Goal: Information Seeking & Learning: Find specific fact

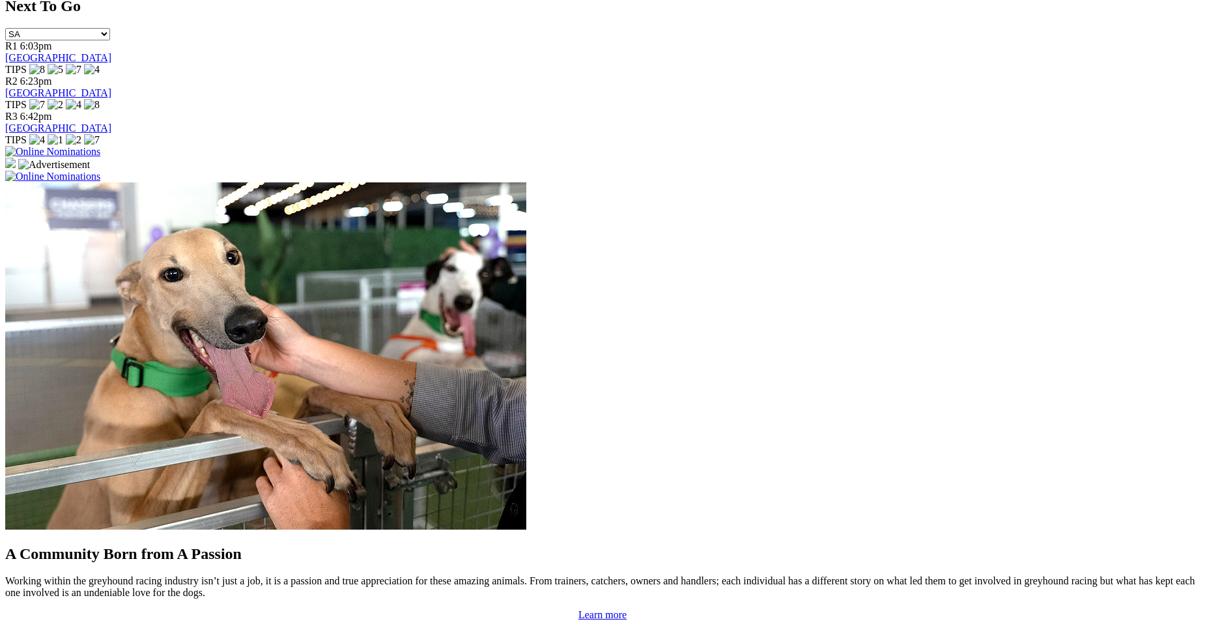
scroll to position [840, 0]
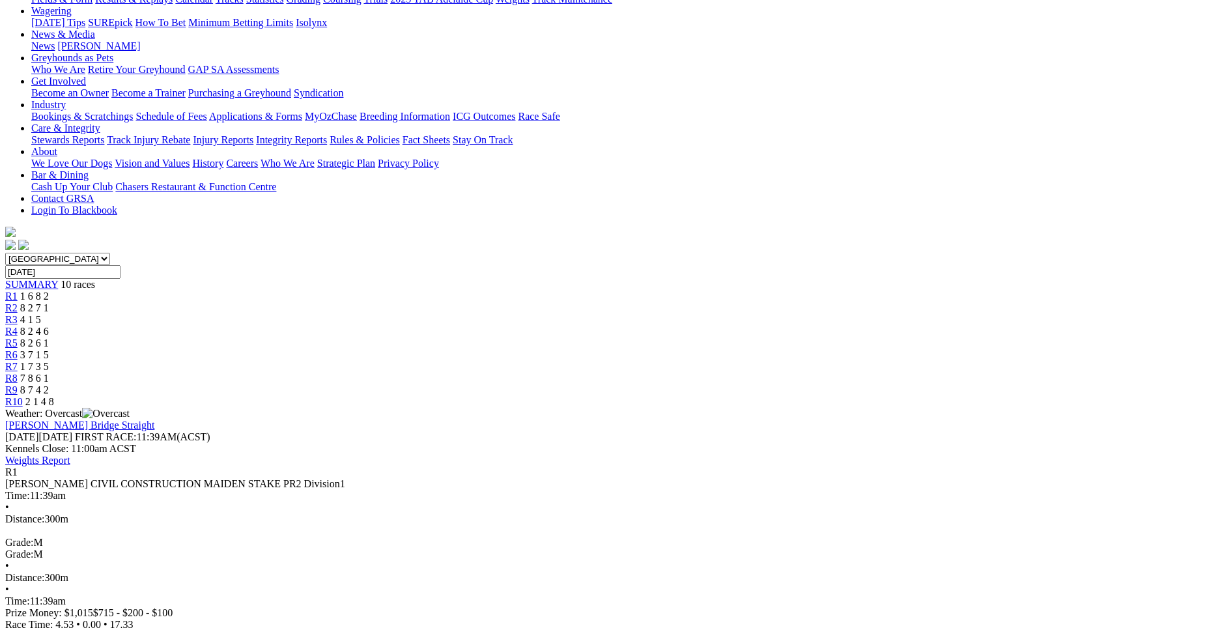
scroll to position [162, 0]
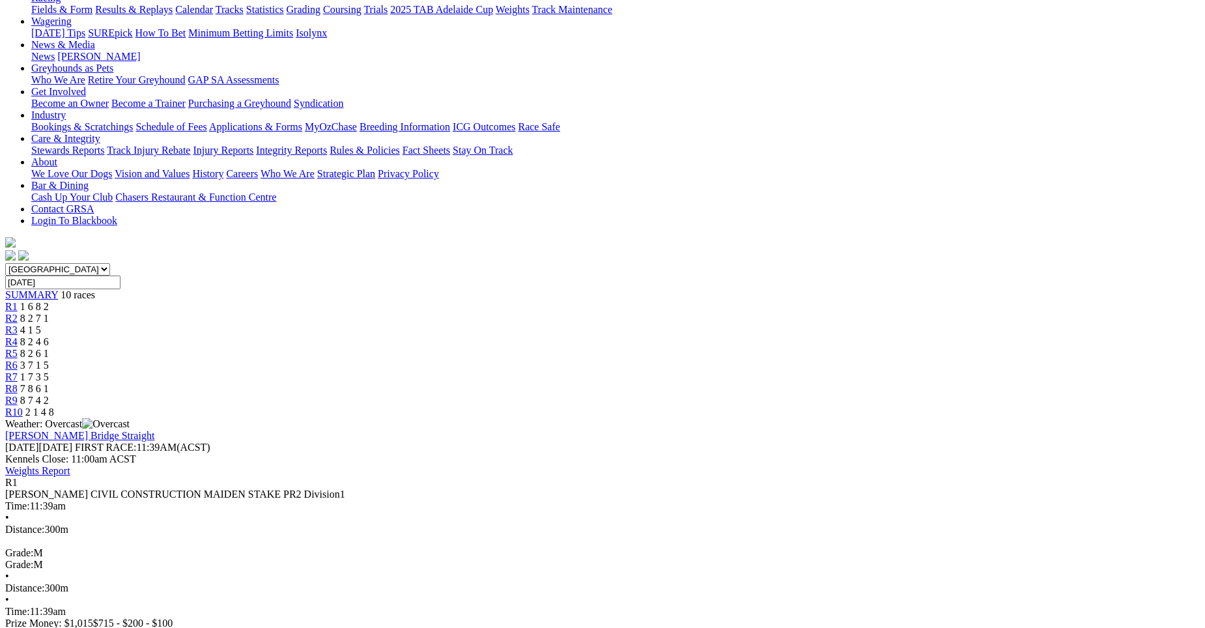
click at [49, 313] on span "8 2 7 1" at bounding box center [34, 318] width 29 height 11
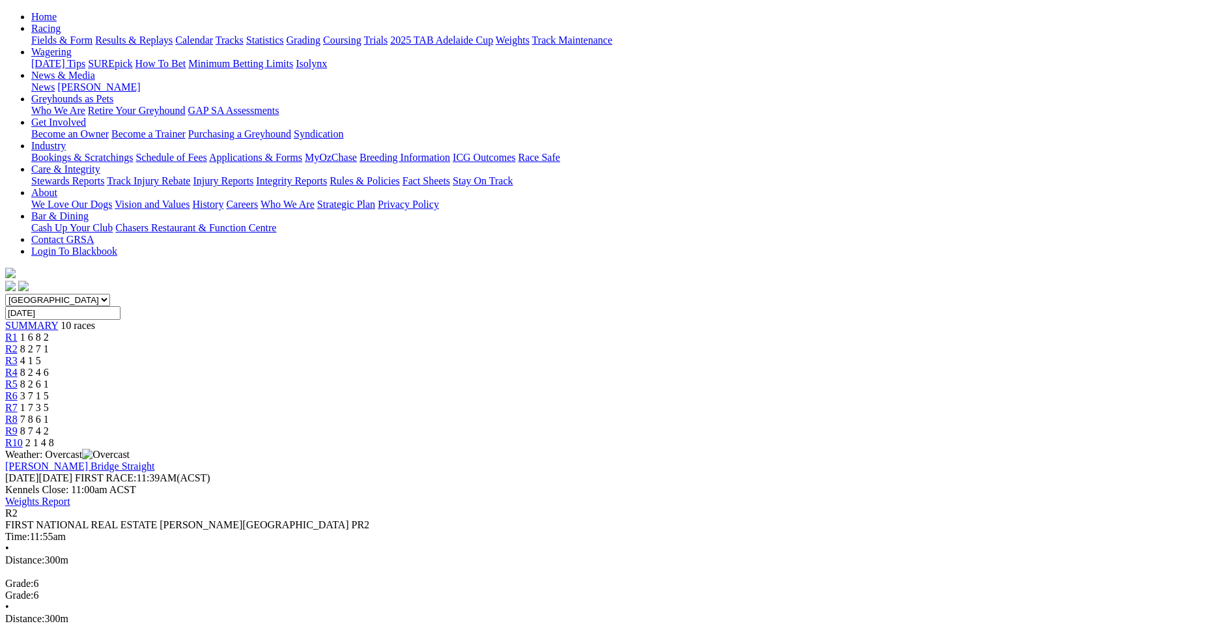
scroll to position [132, 0]
click at [480, 354] on div "R3 4 1 5" at bounding box center [602, 360] width 1194 height 12
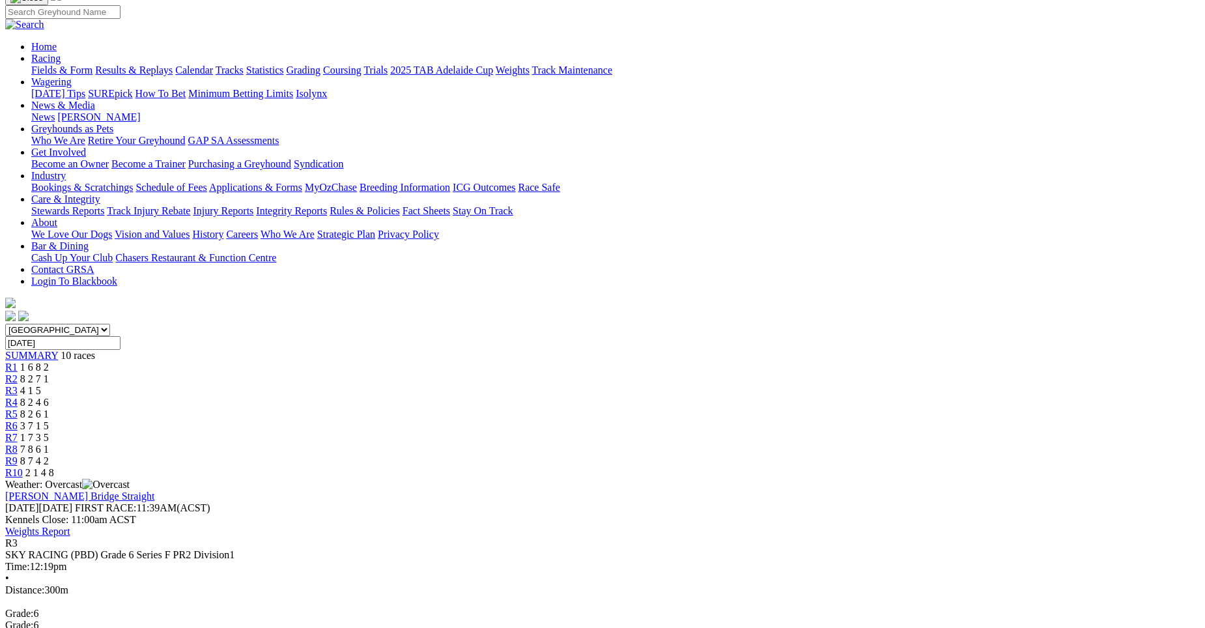
scroll to position [103, 0]
click at [18, 395] on link "R4" at bounding box center [11, 400] width 12 height 11
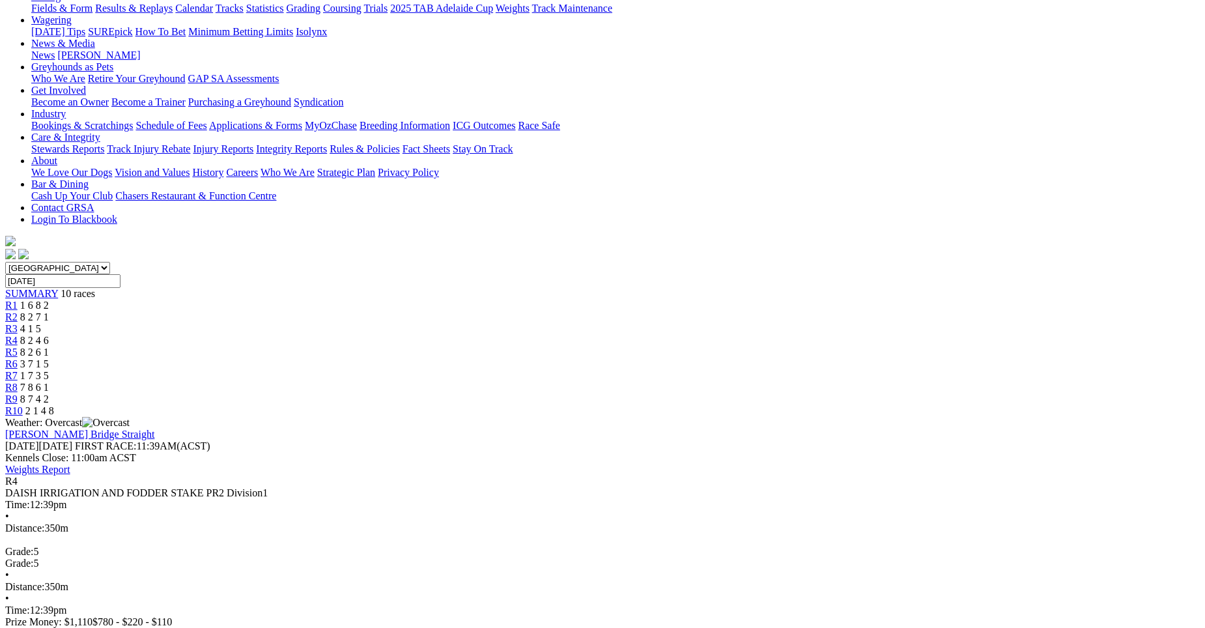
scroll to position [162, 0]
click at [18, 347] on link "R5" at bounding box center [11, 352] width 12 height 11
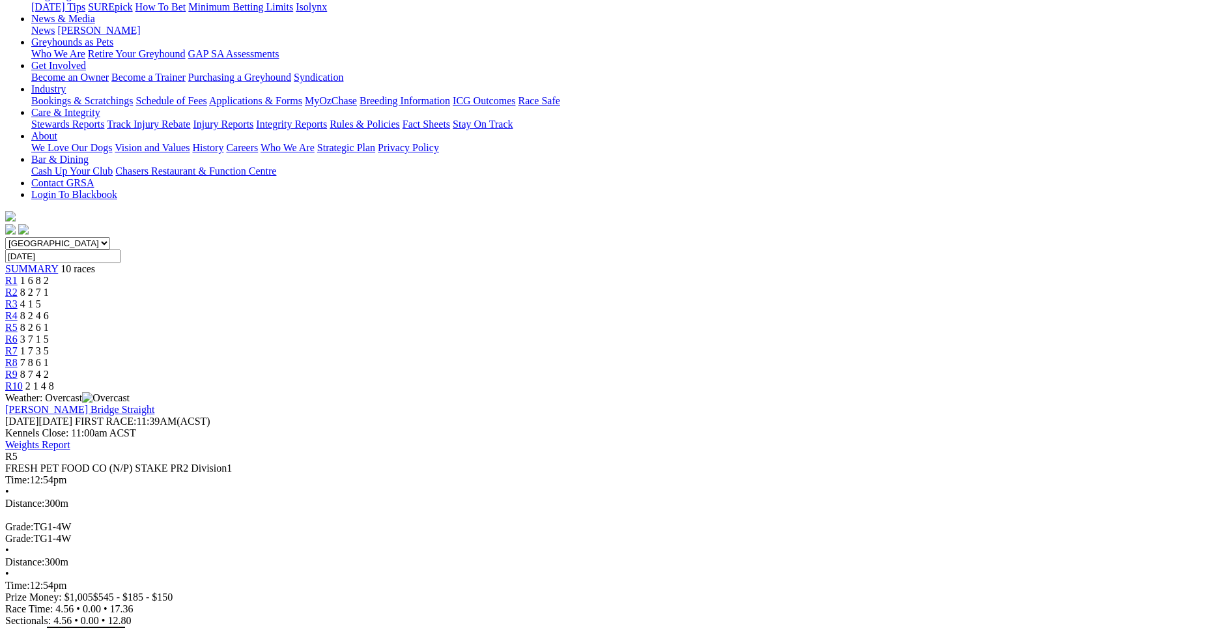
scroll to position [190, 0]
click at [49, 332] on span "3 7 1 5" at bounding box center [34, 337] width 29 height 11
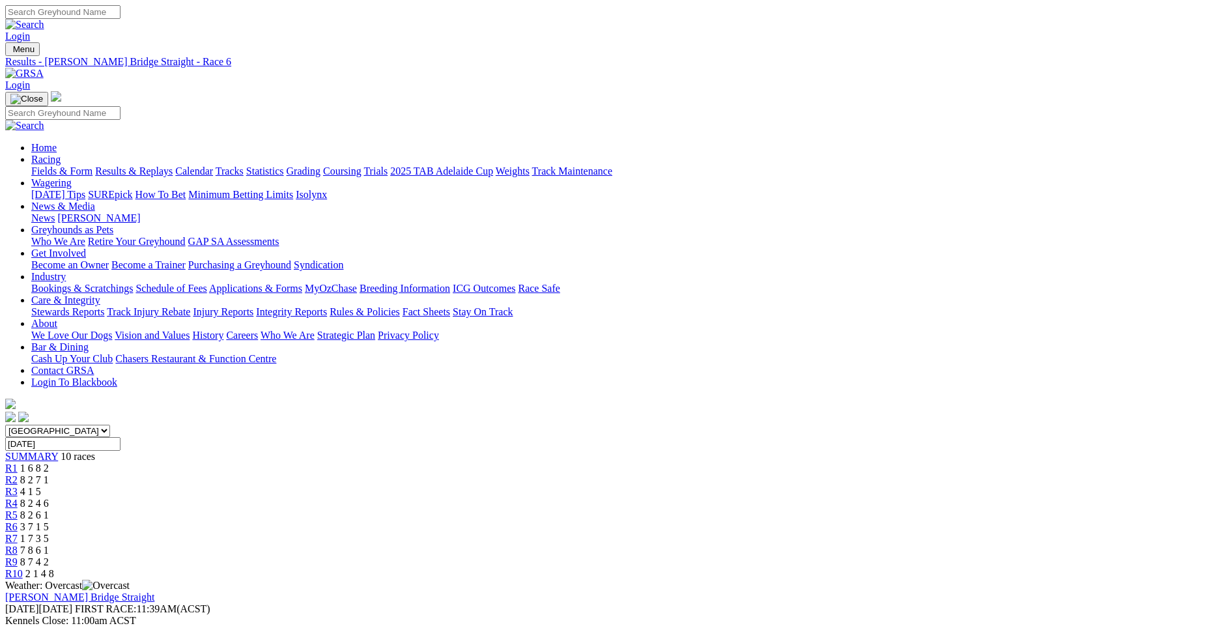
click at [757, 533] on div "R7 1 7 3 5" at bounding box center [602, 539] width 1194 height 12
click at [49, 544] on span "7 8 6 1" at bounding box center [34, 549] width 29 height 11
click at [49, 556] on span "8 7 4 2" at bounding box center [34, 561] width 29 height 11
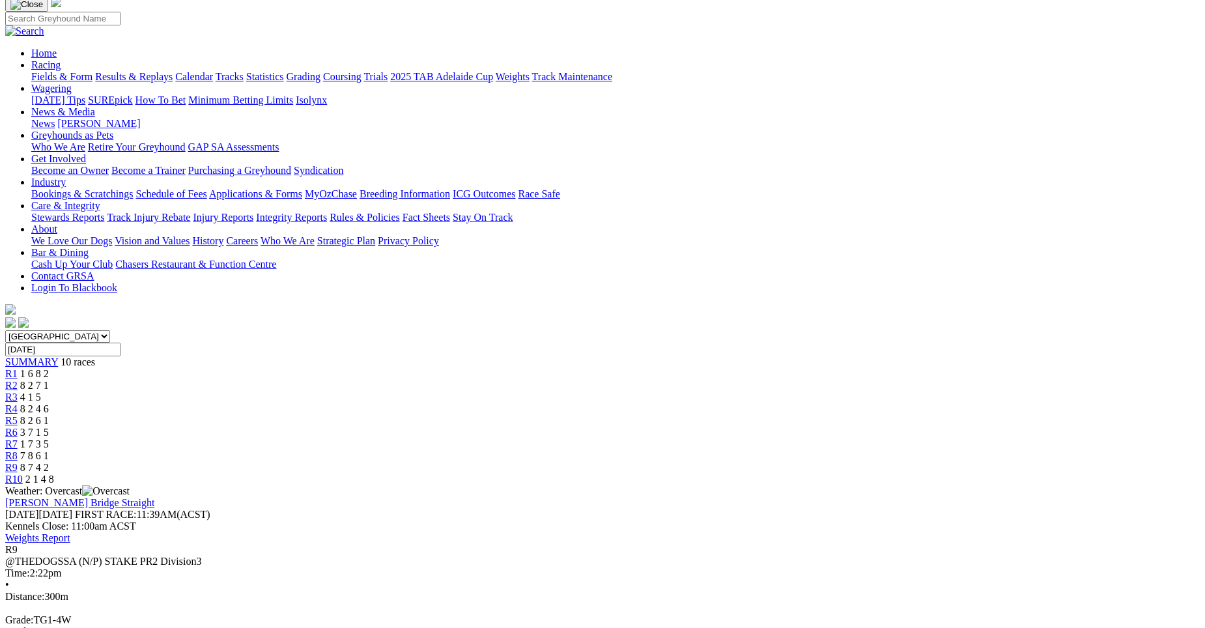
scroll to position [82, 0]
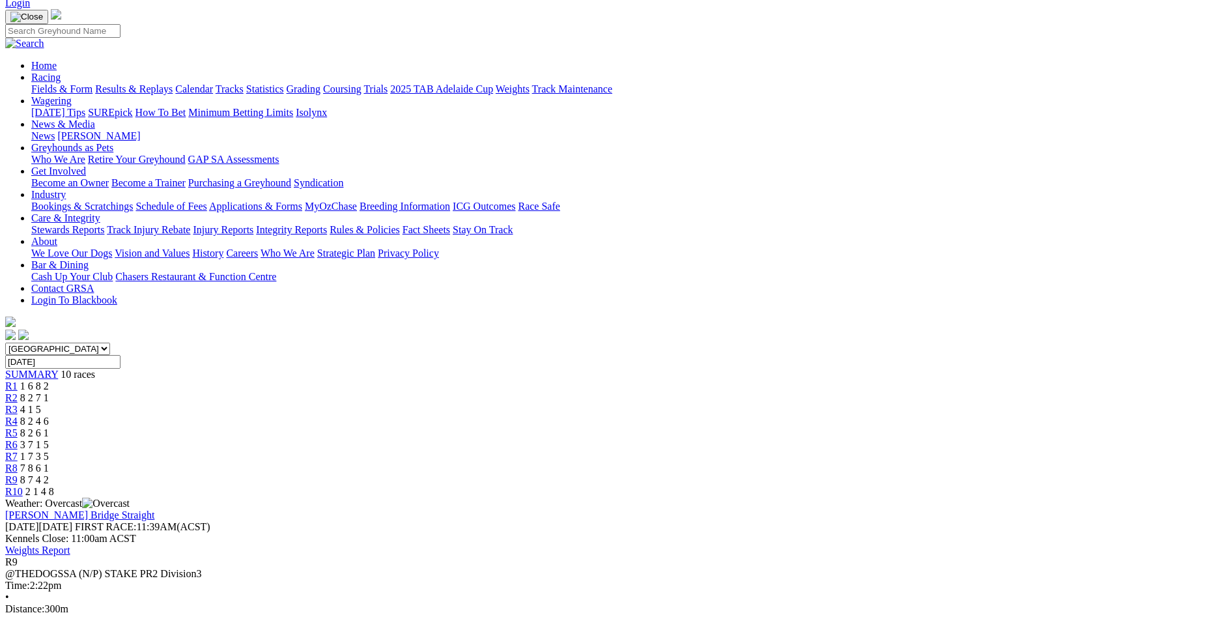
click at [985, 486] on div "R10 2 1 4 8" at bounding box center [602, 492] width 1194 height 12
